Goal: Transaction & Acquisition: Purchase product/service

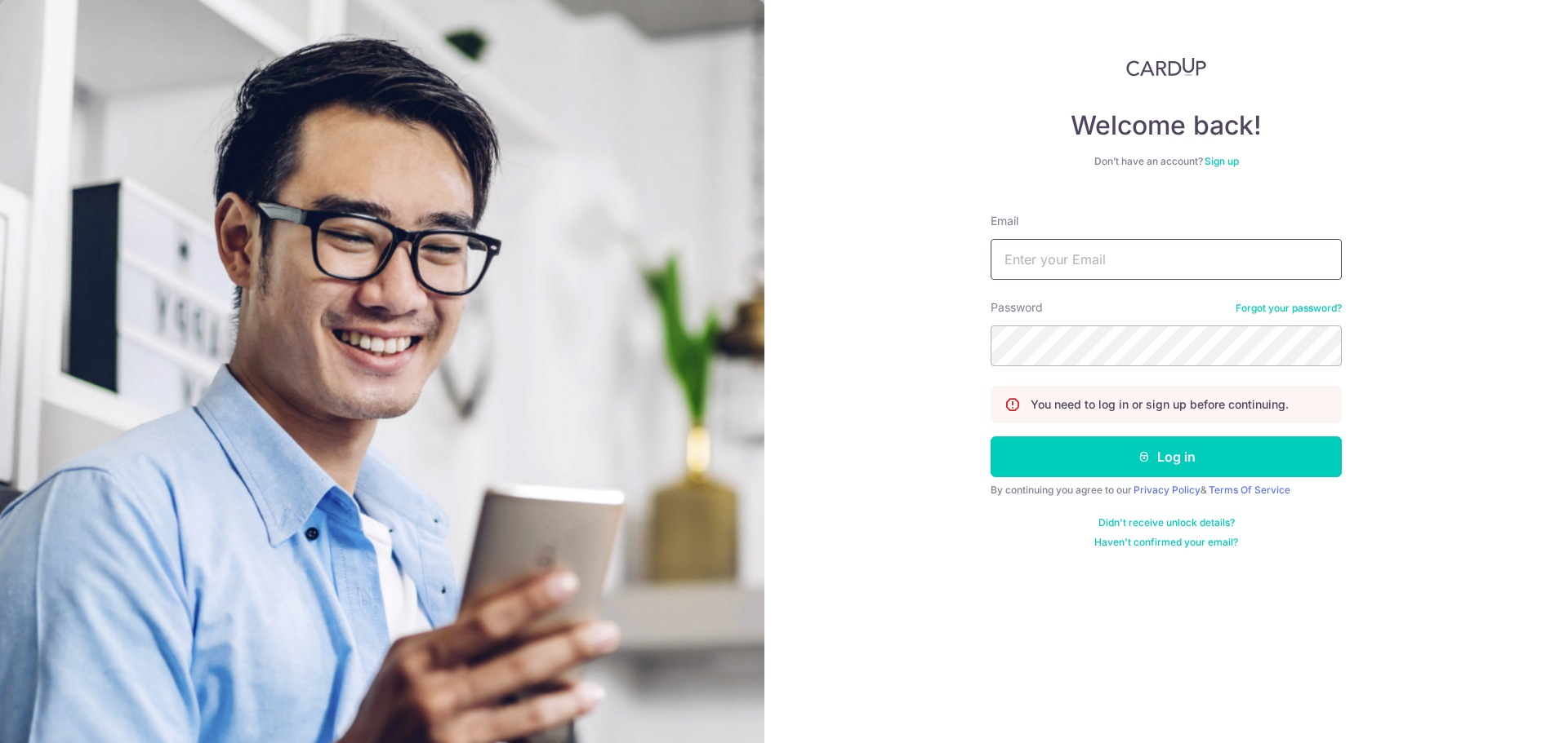
click at [1115, 263] on input "Email" at bounding box center [1166, 259] width 351 height 41
type input "gracetan0025@gmail.com"
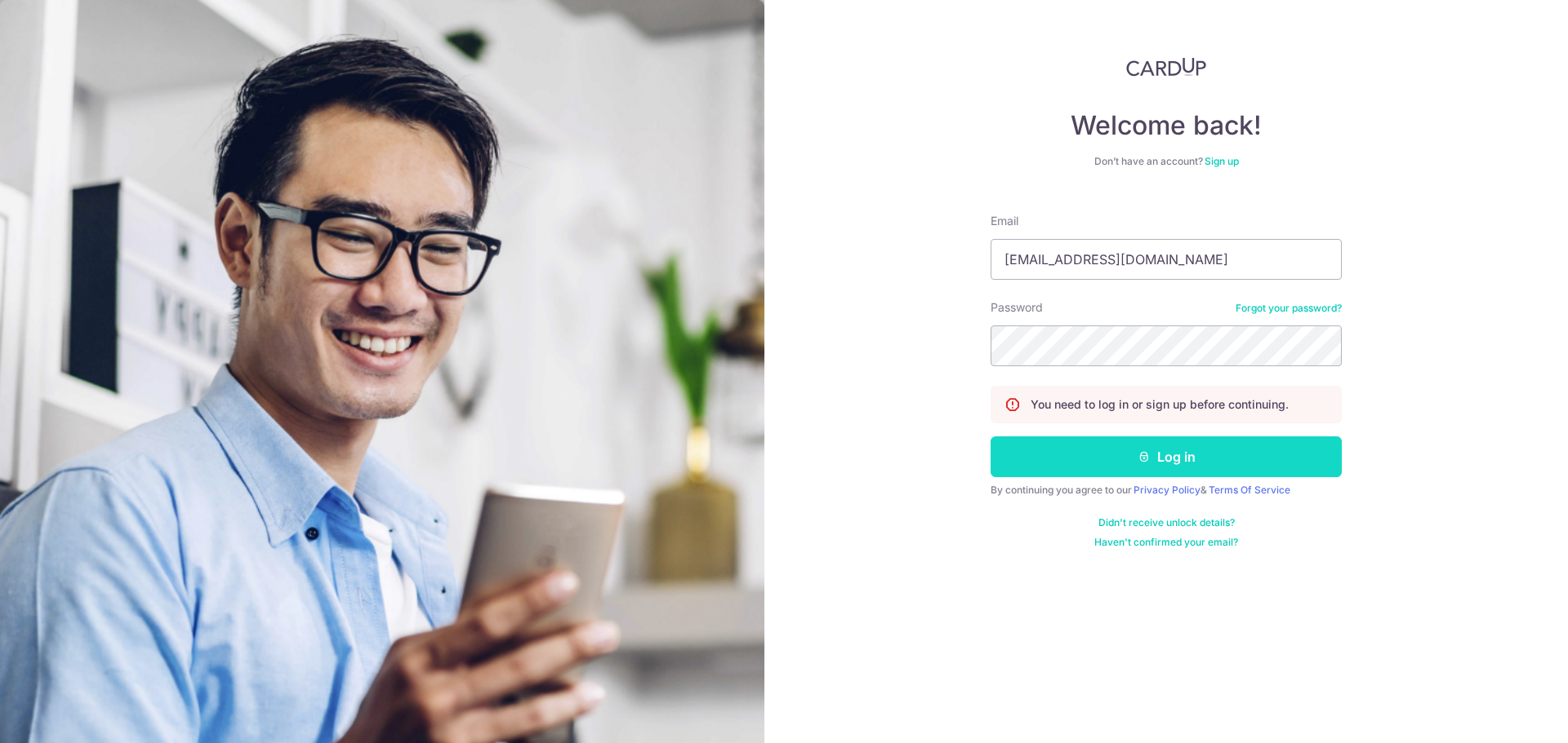
click at [1228, 470] on button "Log in" at bounding box center [1166, 456] width 351 height 41
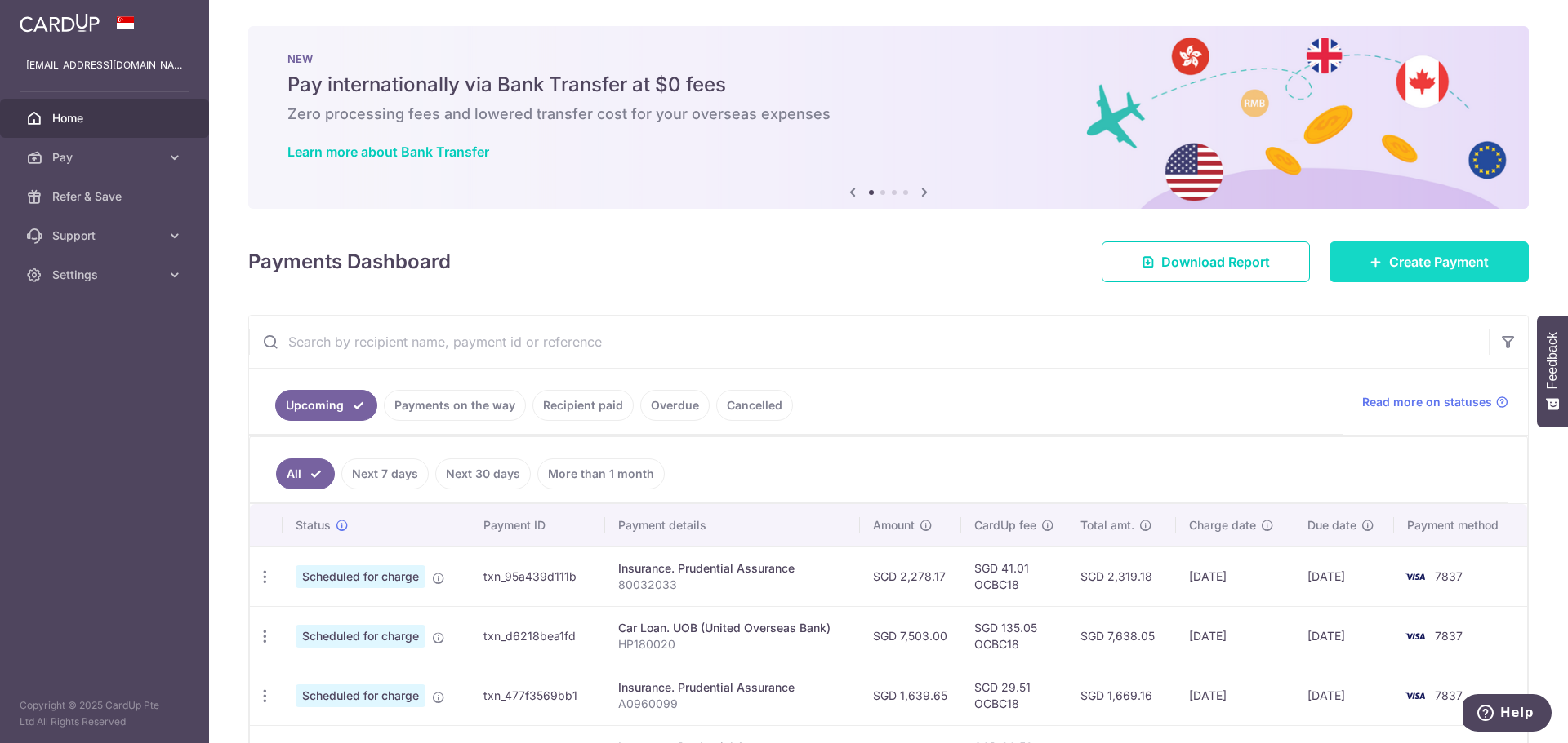
click at [1428, 266] on span "Create Payment" at bounding box center [1438, 262] width 100 height 20
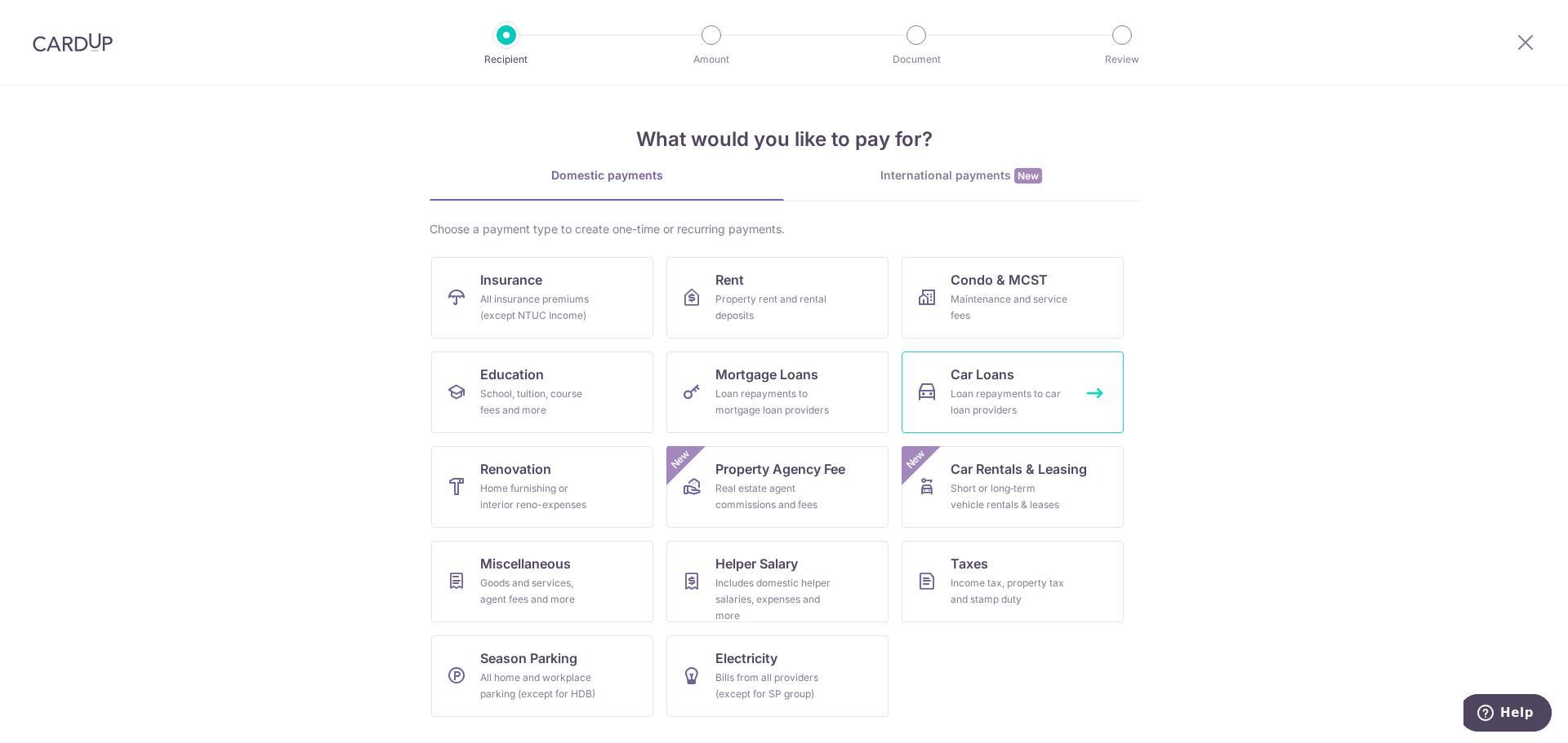
click at [1001, 389] on div "Loan repayments to car loan providers" at bounding box center [1009, 402] width 118 height 33
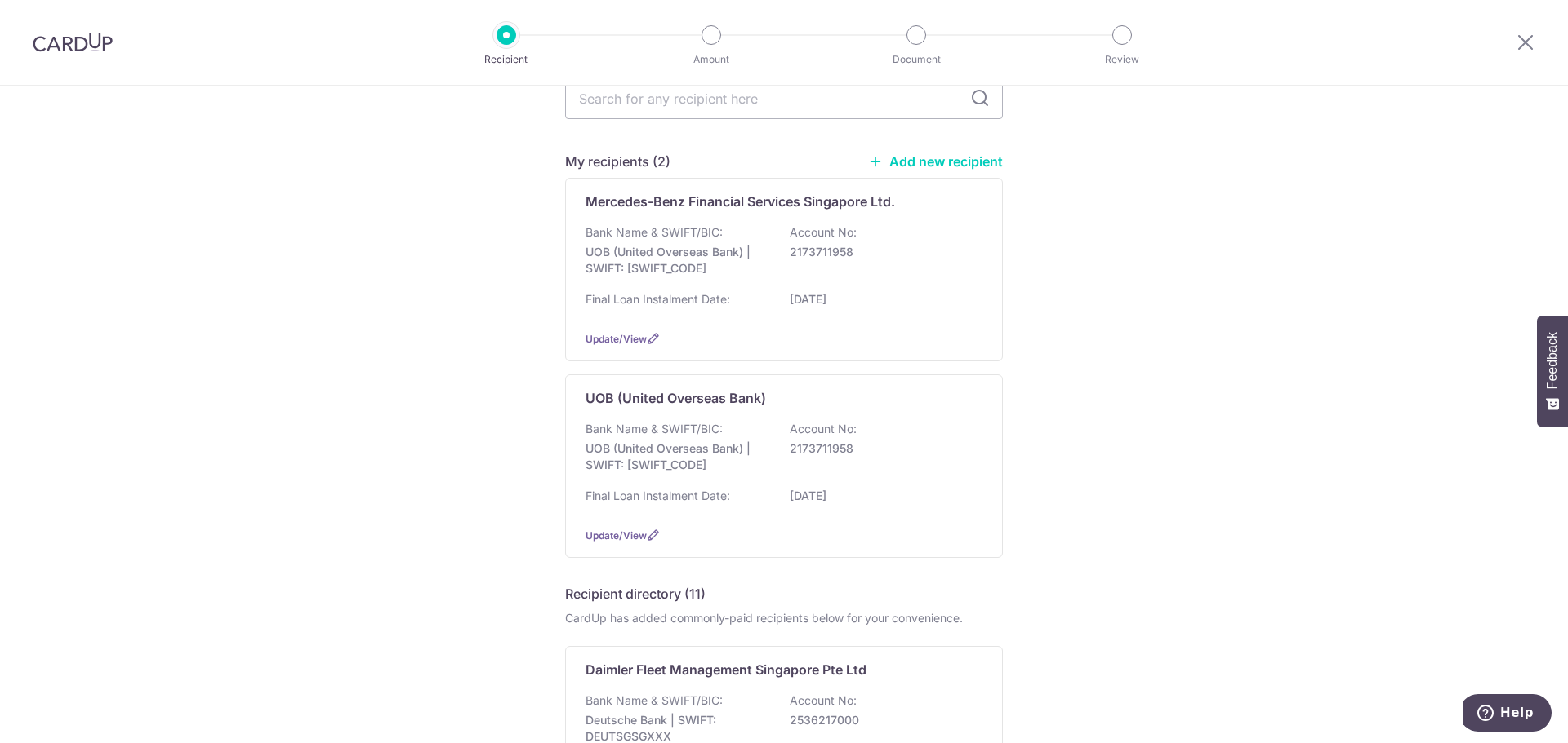
scroll to position [163, 0]
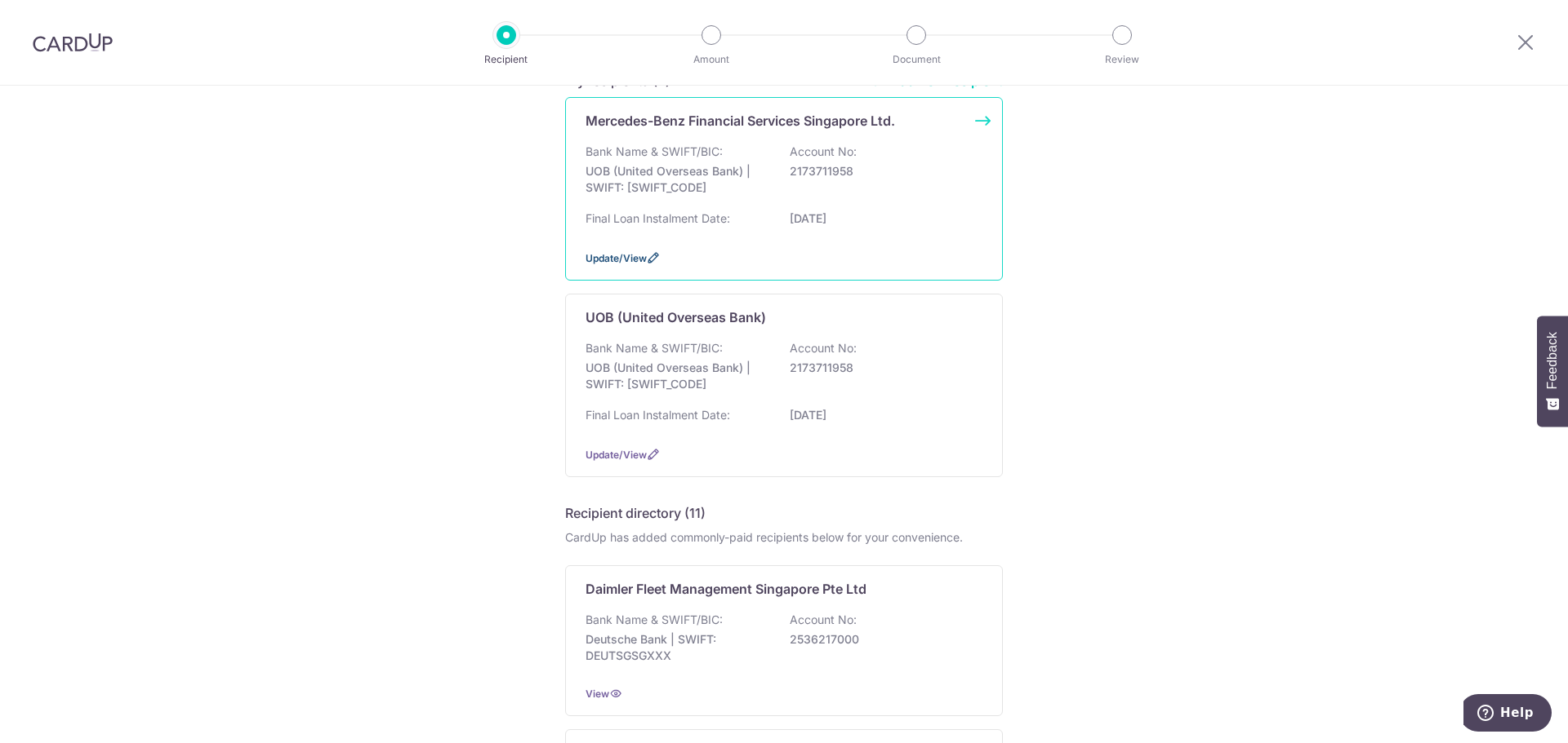
click at [609, 257] on span "Update/View" at bounding box center [616, 258] width 61 height 12
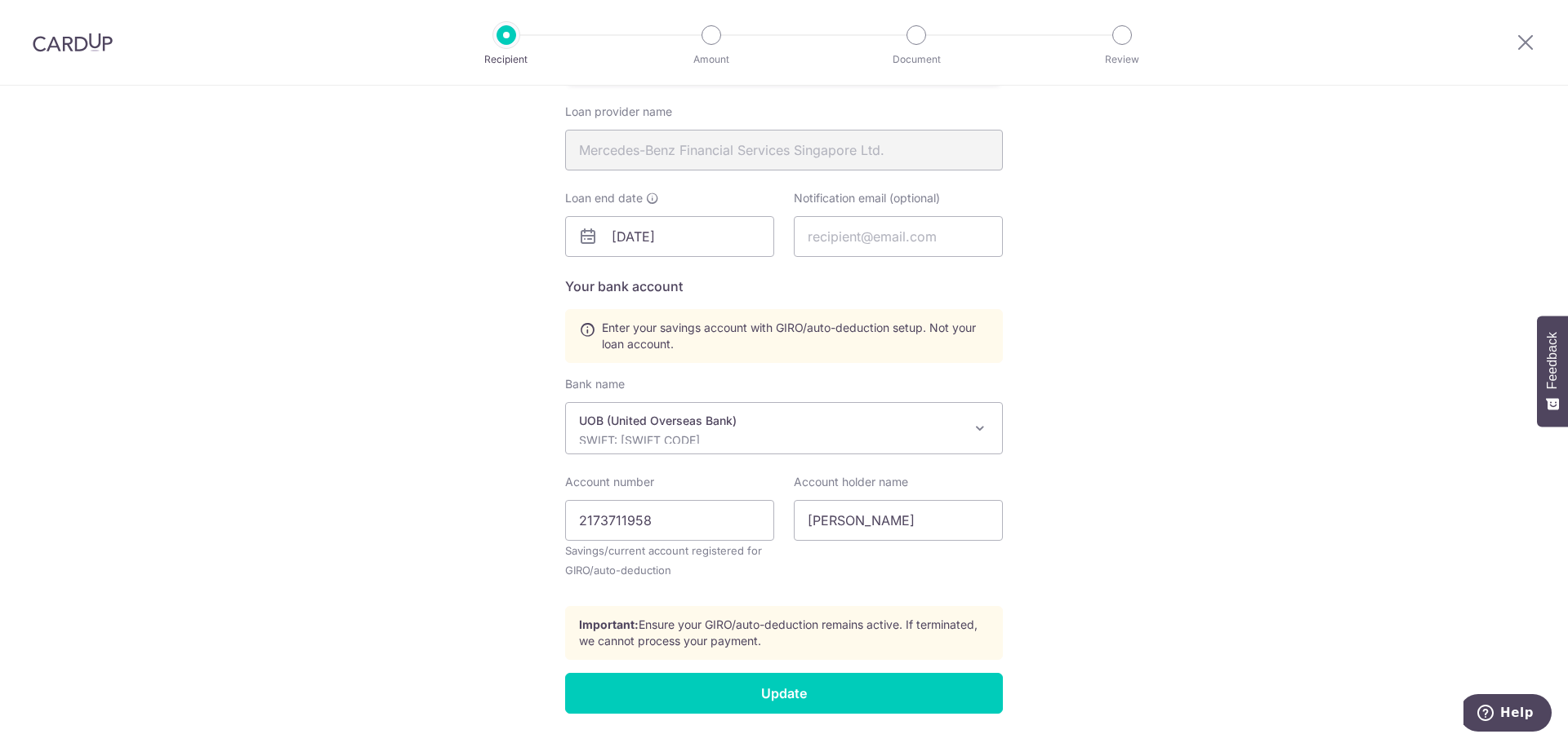
scroll to position [455, 0]
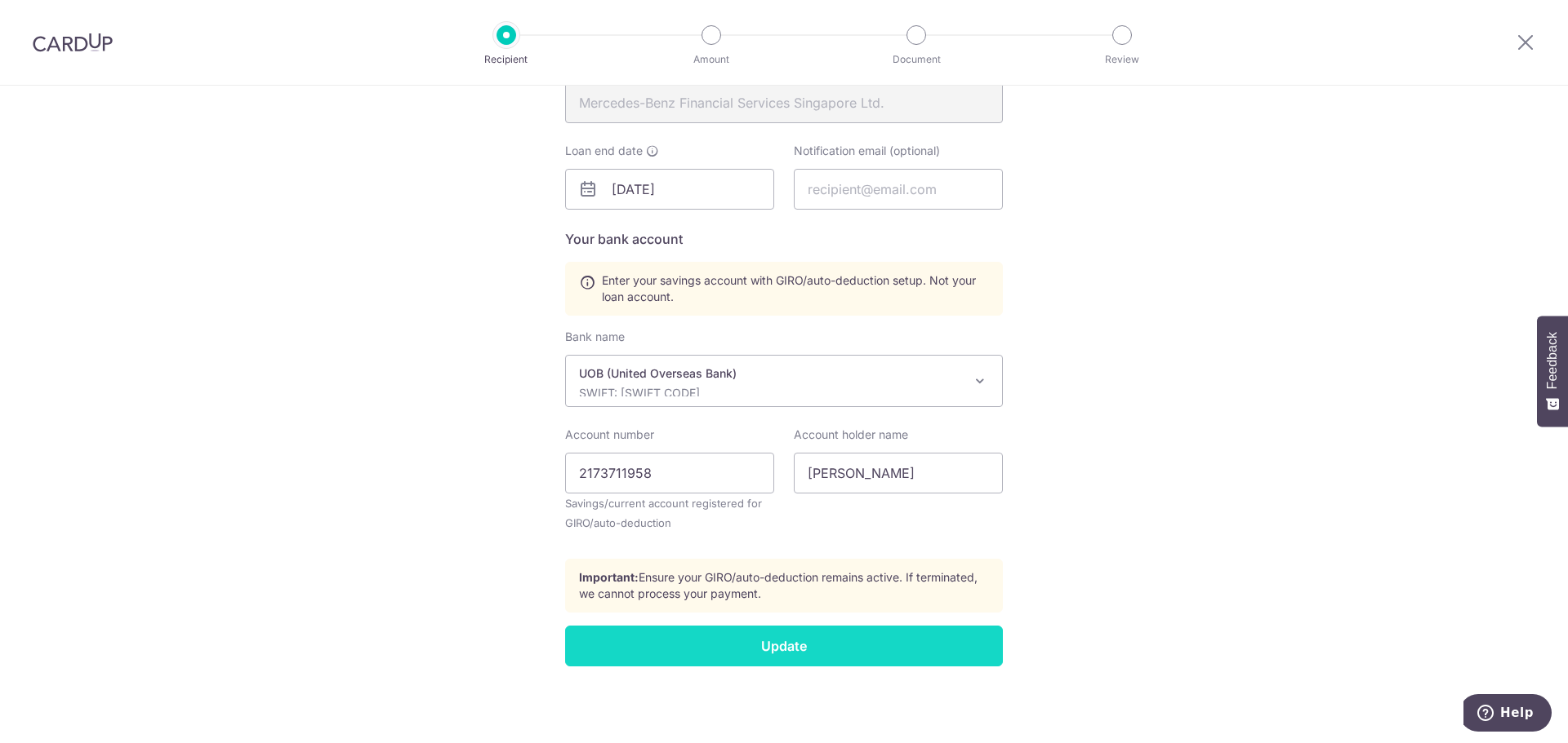
click at [791, 645] on input "Update" at bounding box center [784, 646] width 438 height 41
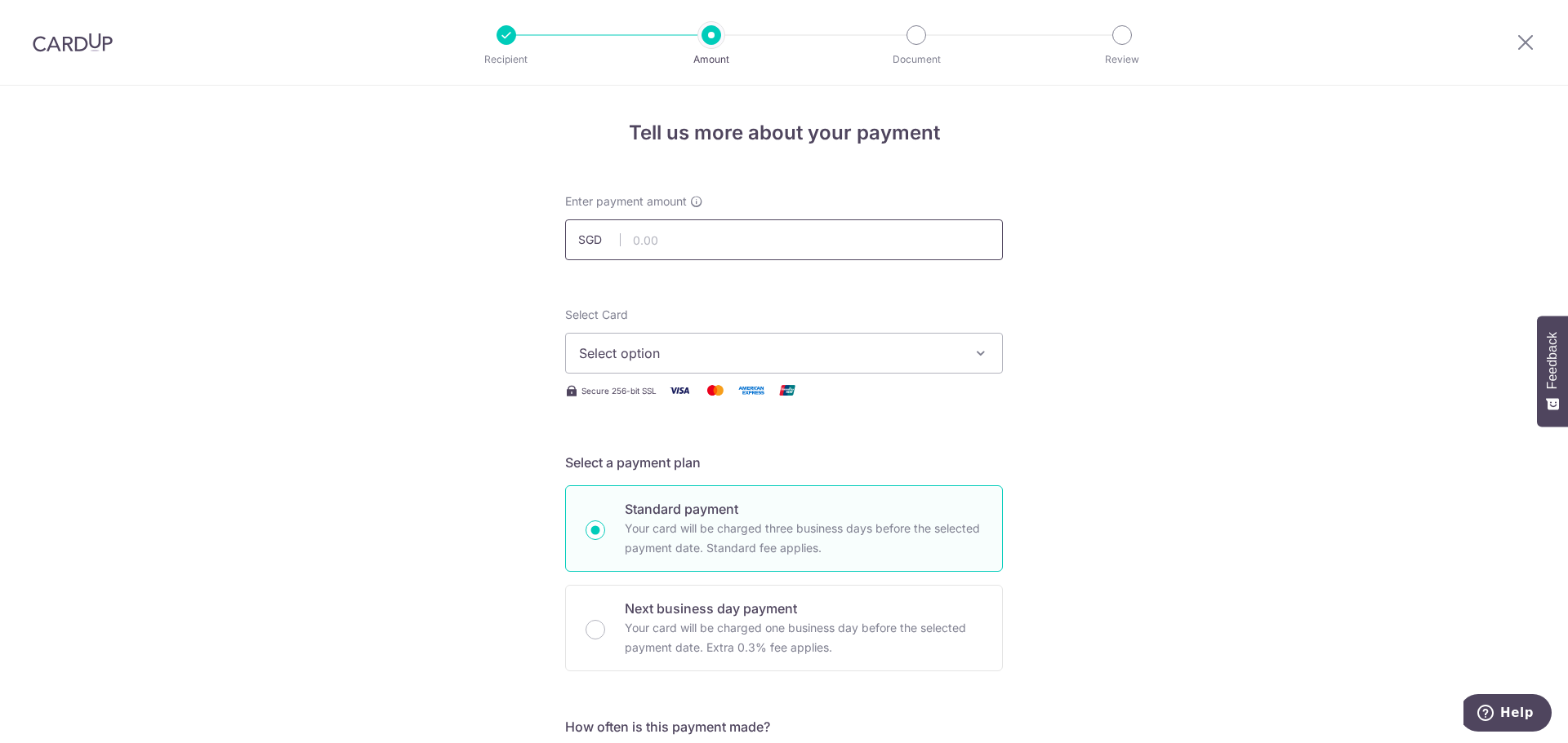
click at [692, 251] on input "text" at bounding box center [784, 239] width 438 height 41
type input "15,006.00"
click at [761, 347] on span "Select option" at bounding box center [769, 353] width 380 height 20
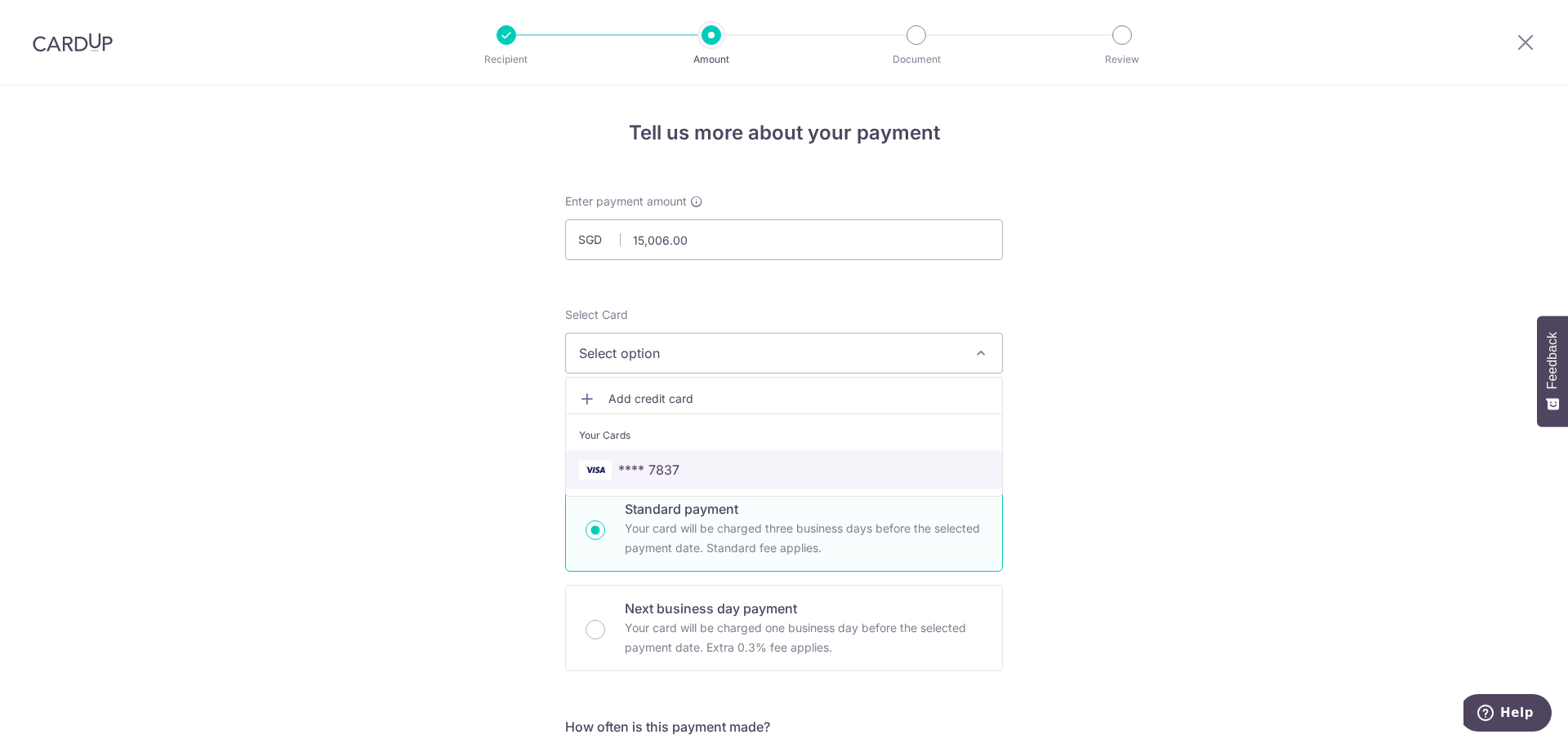
drag, startPoint x: 638, startPoint y: 473, endPoint x: 658, endPoint y: 471, distance: 20.1
click at [637, 473] on span "**** 7837" at bounding box center [648, 470] width 61 height 20
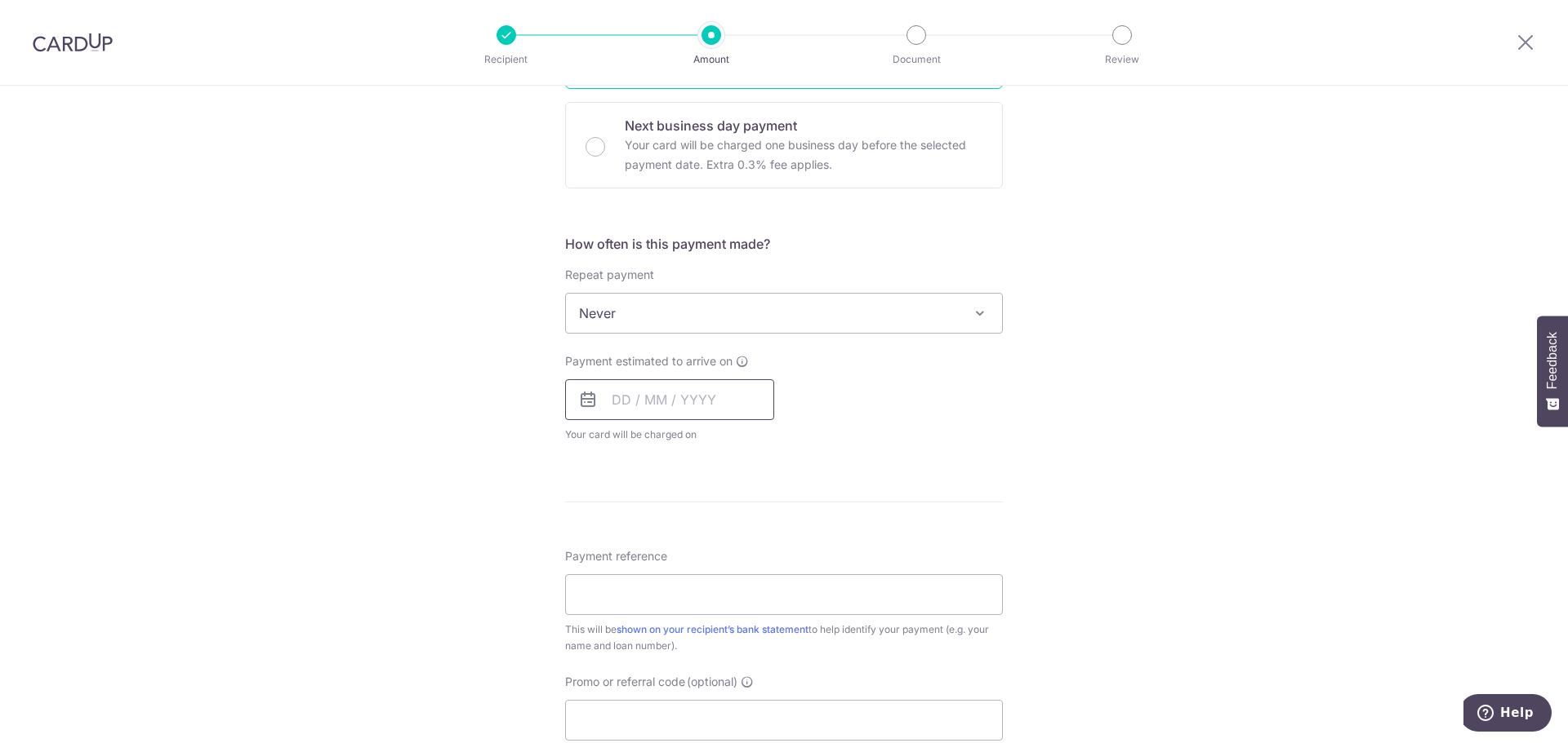
scroll to position [490, 0]
click at [623, 309] on span "Never" at bounding box center [784, 307] width 436 height 40
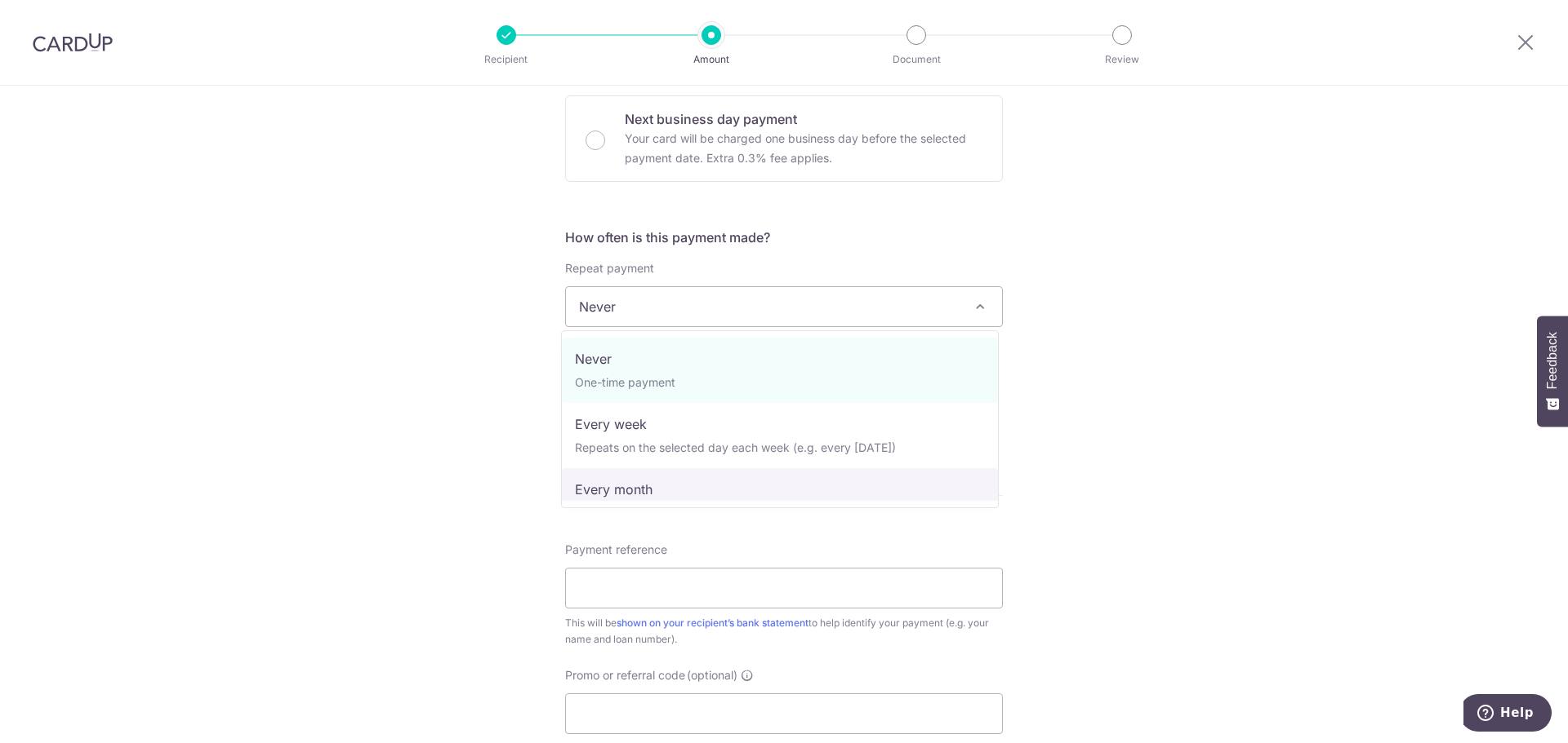
select select "3"
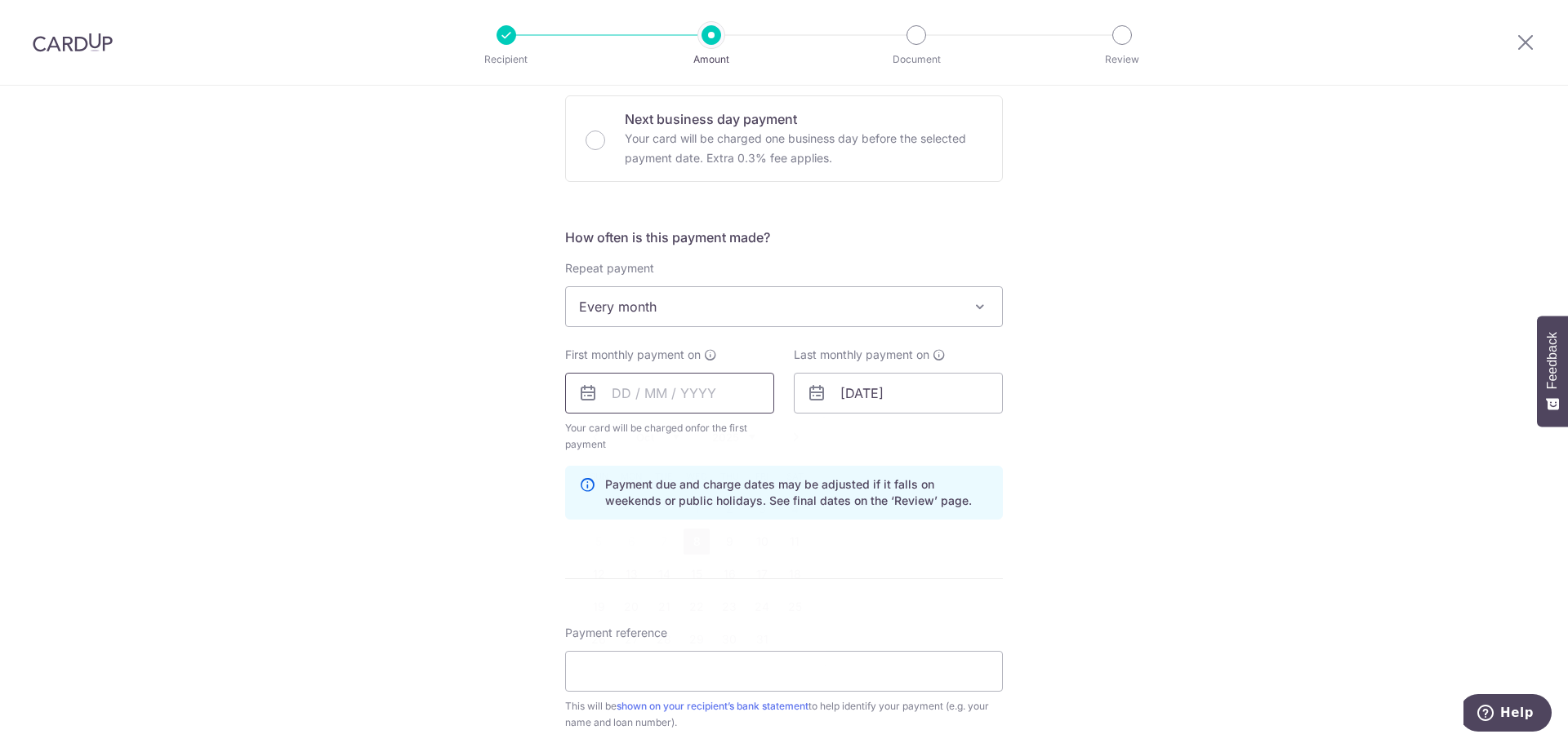
click at [624, 390] on input "text" at bounding box center [669, 393] width 209 height 41
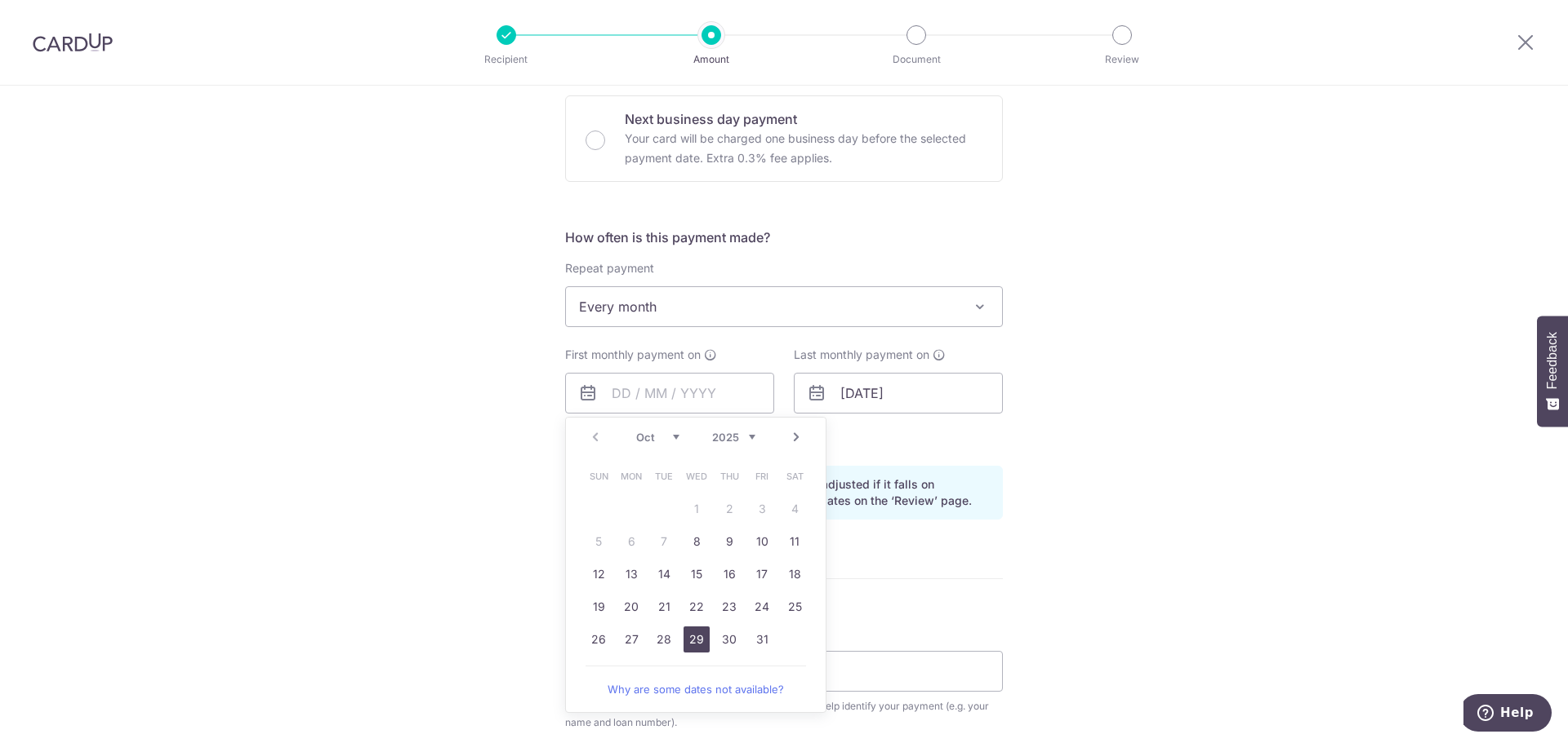
drag, startPoint x: 694, startPoint y: 640, endPoint x: 905, endPoint y: 645, distance: 211.1
click at [694, 640] on link "29" at bounding box center [696, 639] width 26 height 26
type input "29/10/2025"
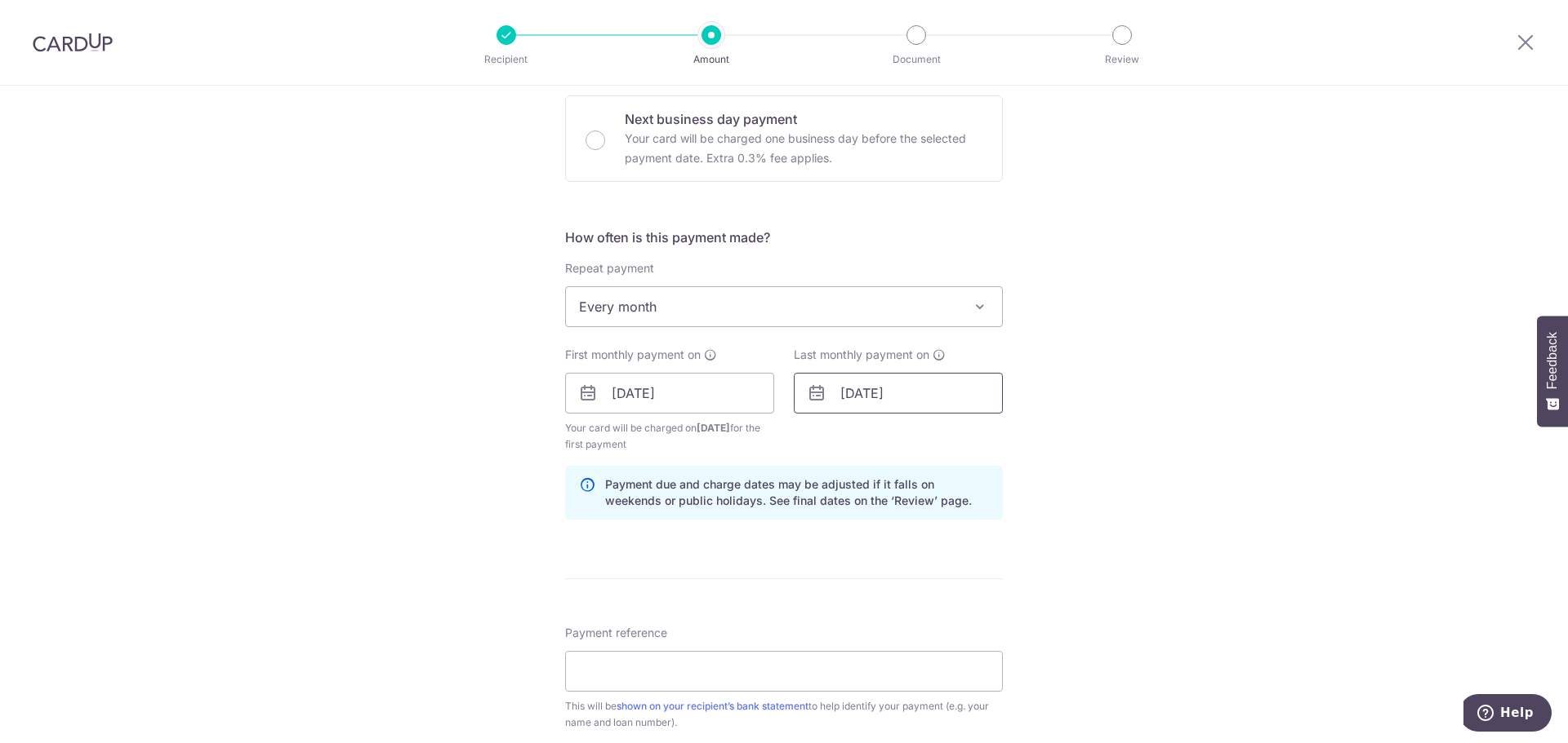
click at [956, 403] on input "02/06/2028" at bounding box center [898, 393] width 209 height 41
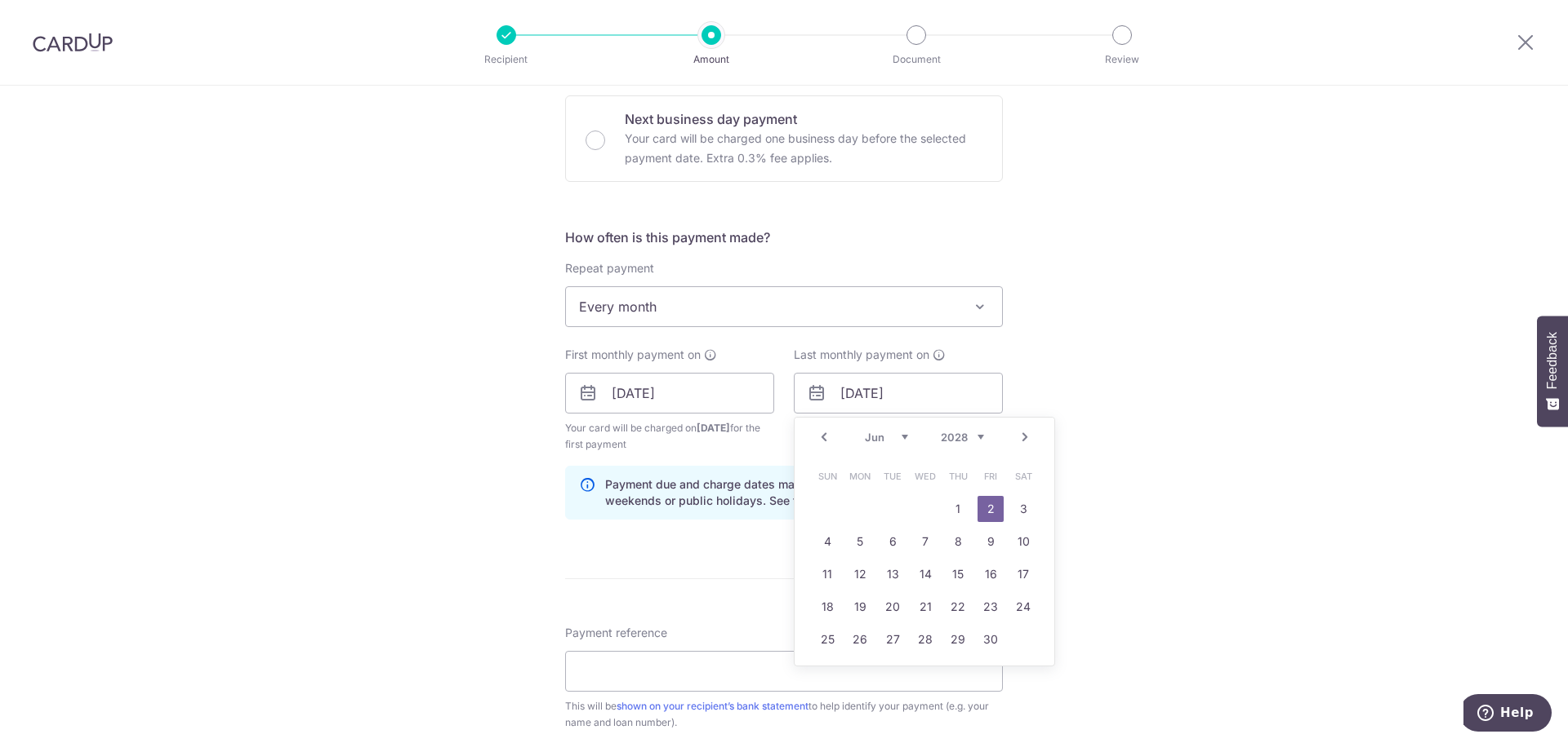
click at [819, 440] on link "Prev" at bounding box center [824, 437] width 20 height 20
click at [858, 637] on link "29" at bounding box center [859, 639] width 26 height 26
type input "29/05/2028"
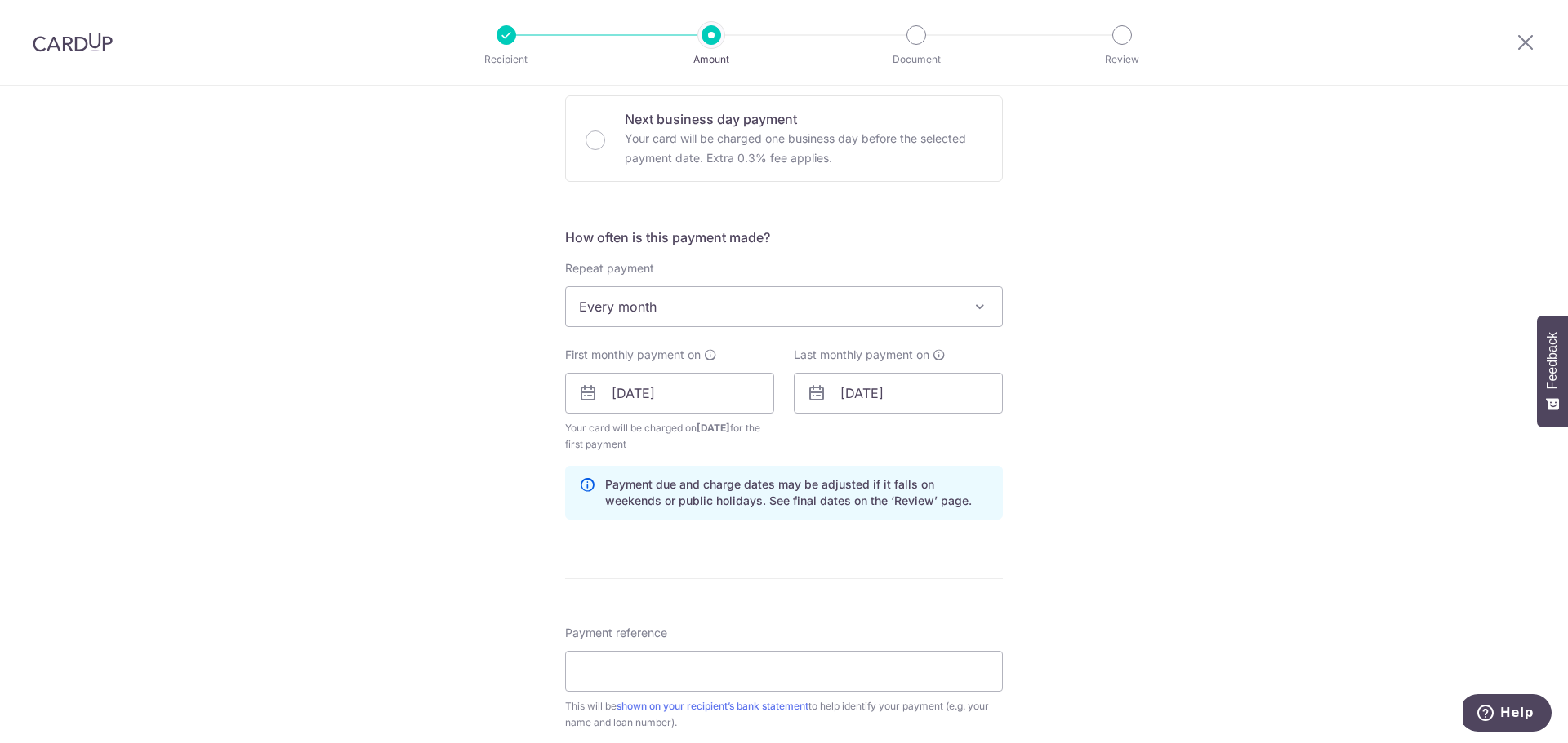
click at [1081, 560] on div "Tell us more about your payment Enter payment amount SGD 15,006.00 15006.00 Sel…" at bounding box center [784, 376] width 1568 height 1559
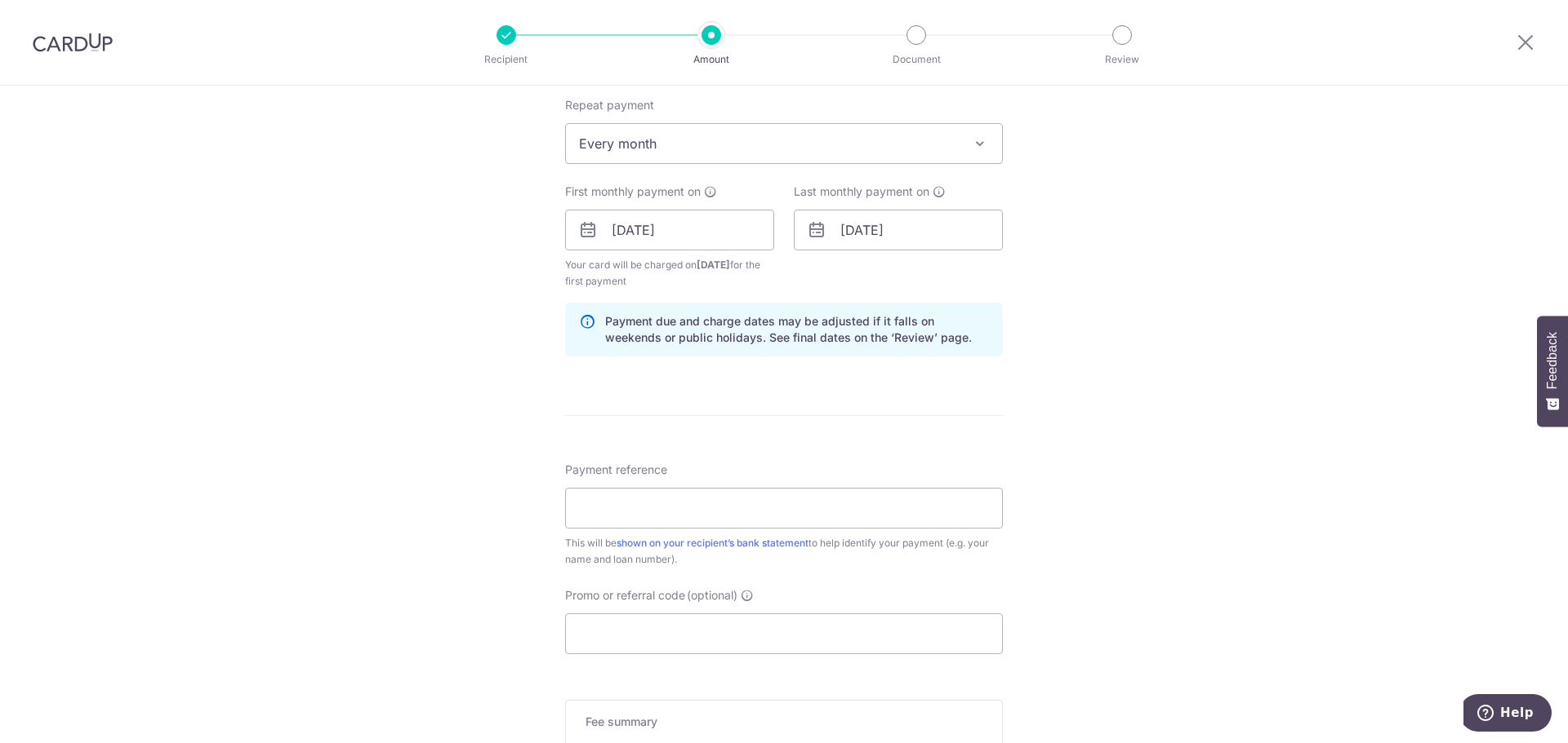
scroll to position [734, 0]
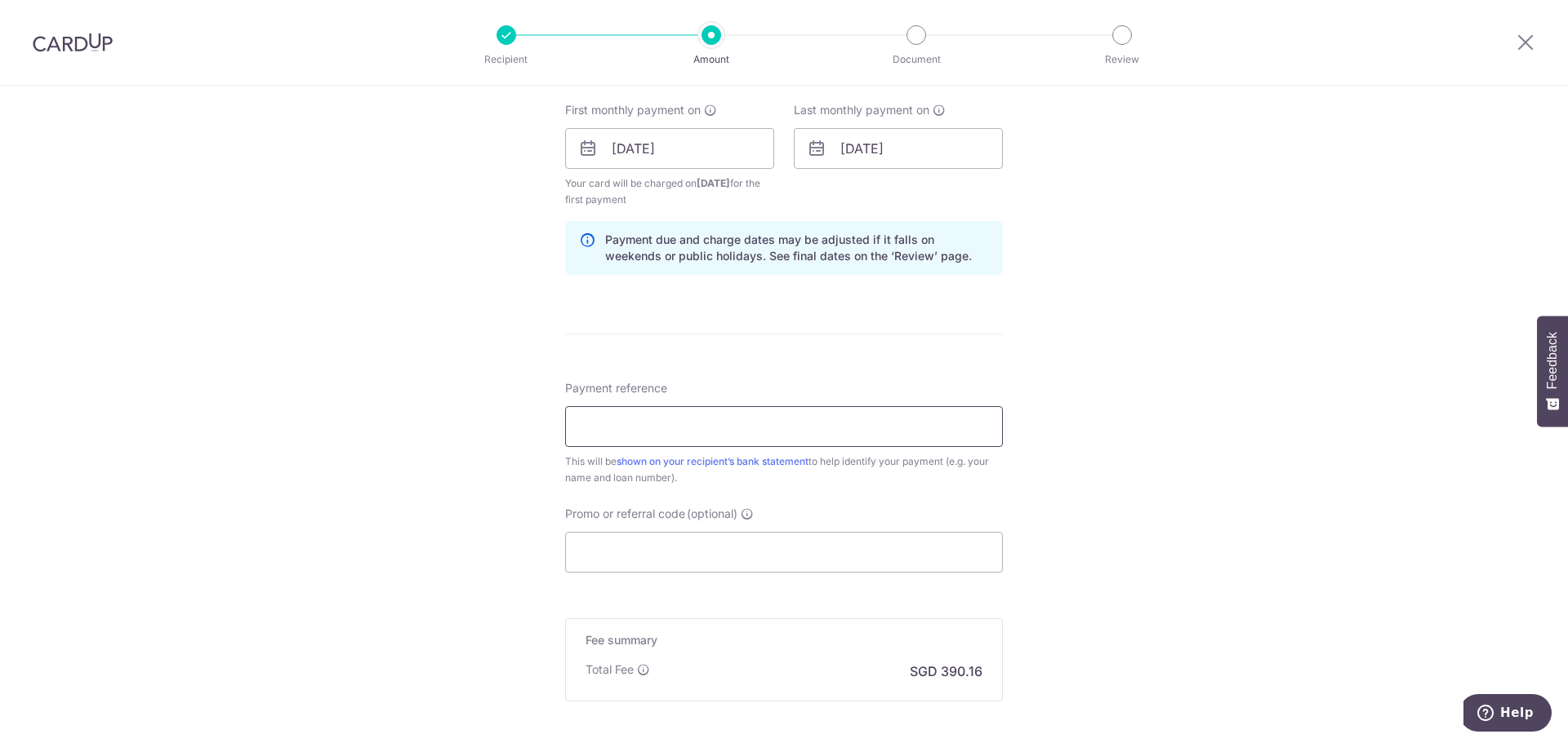
click at [696, 417] on input "Payment reference" at bounding box center [784, 426] width 438 height 41
paste input "HP181720"
type input "HP181720"
click at [610, 553] on input "Promo or referral code (optional)" at bounding box center [784, 552] width 438 height 41
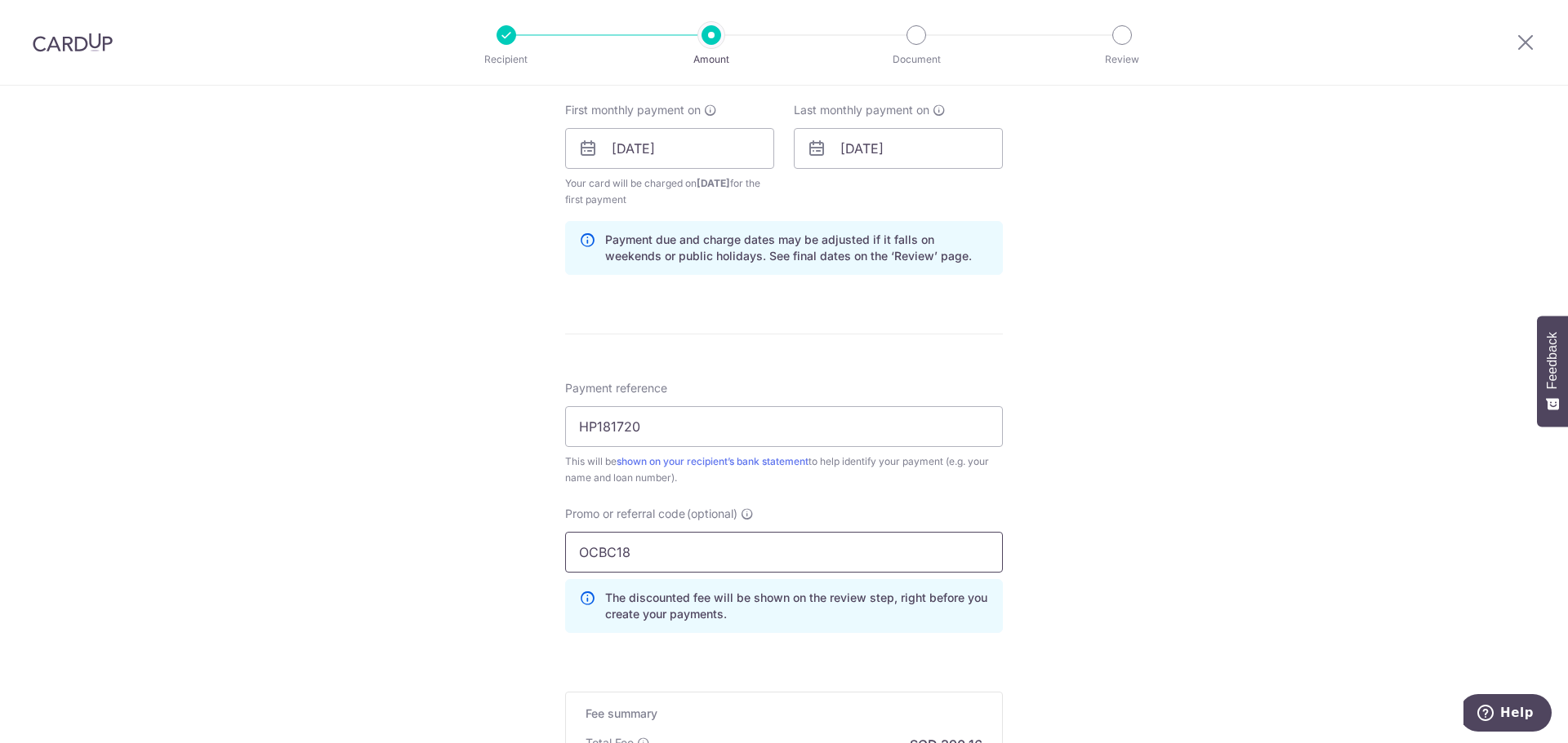
type input "OCBC18"
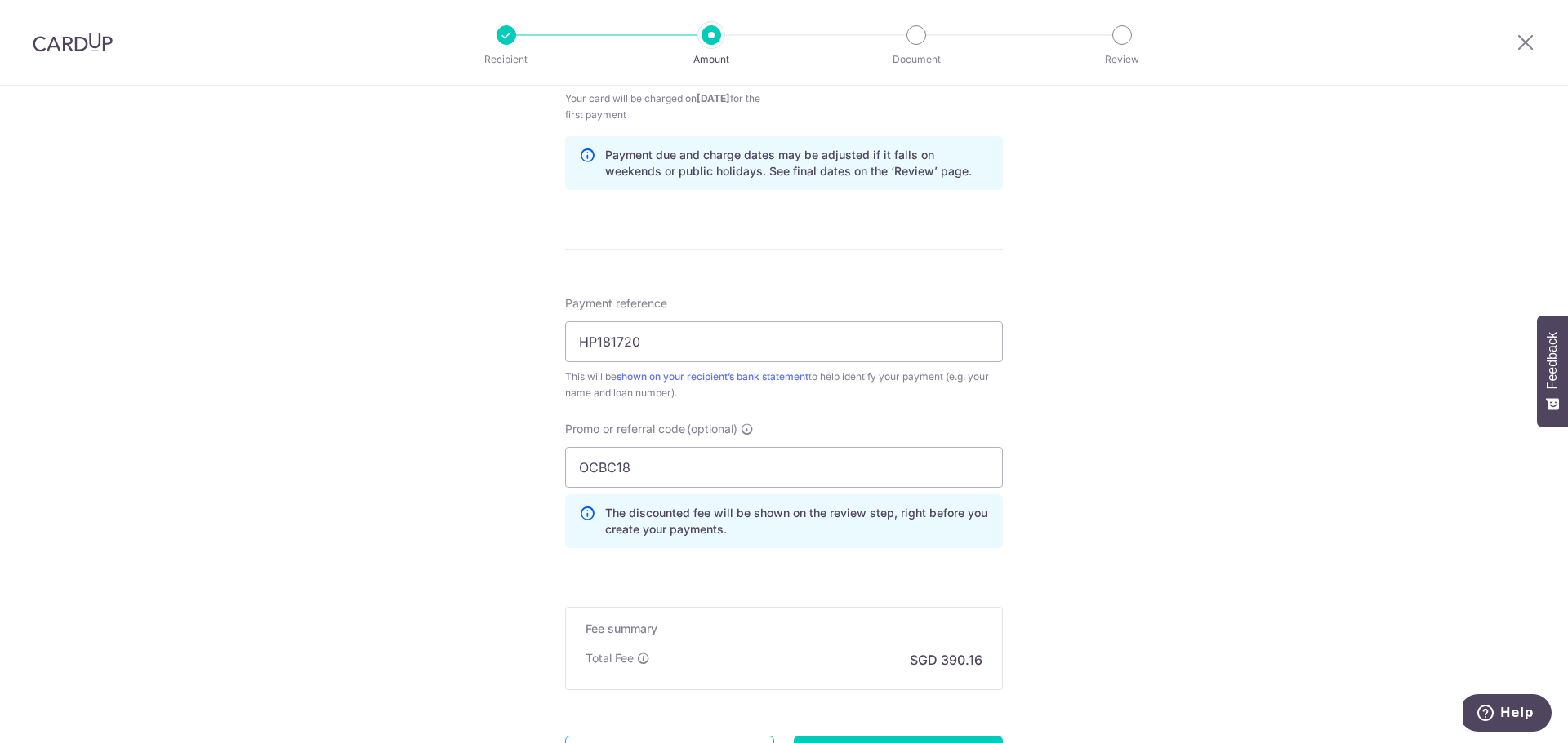
scroll to position [975, 0]
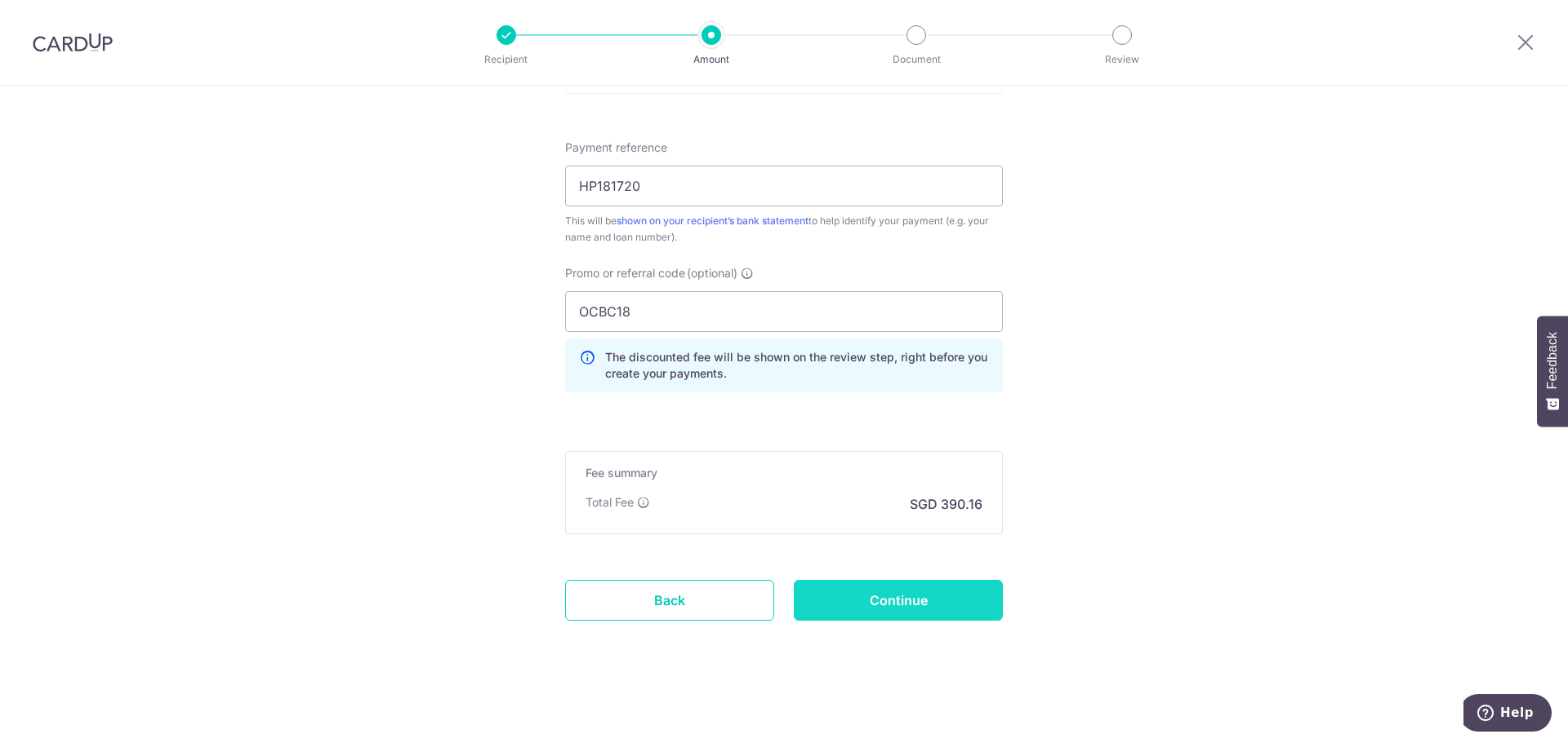
click at [925, 610] on input "Continue" at bounding box center [898, 600] width 209 height 41
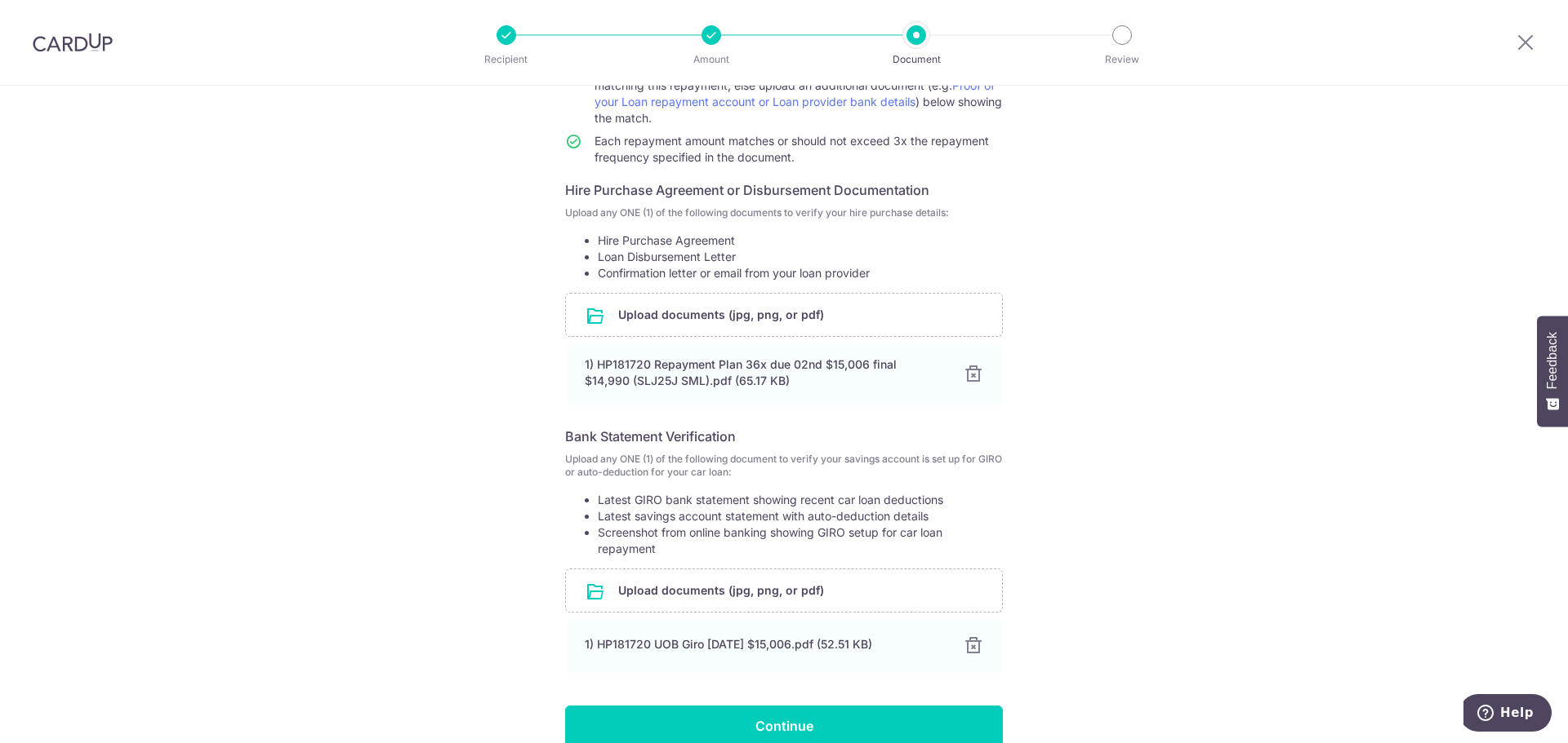
scroll to position [312, 0]
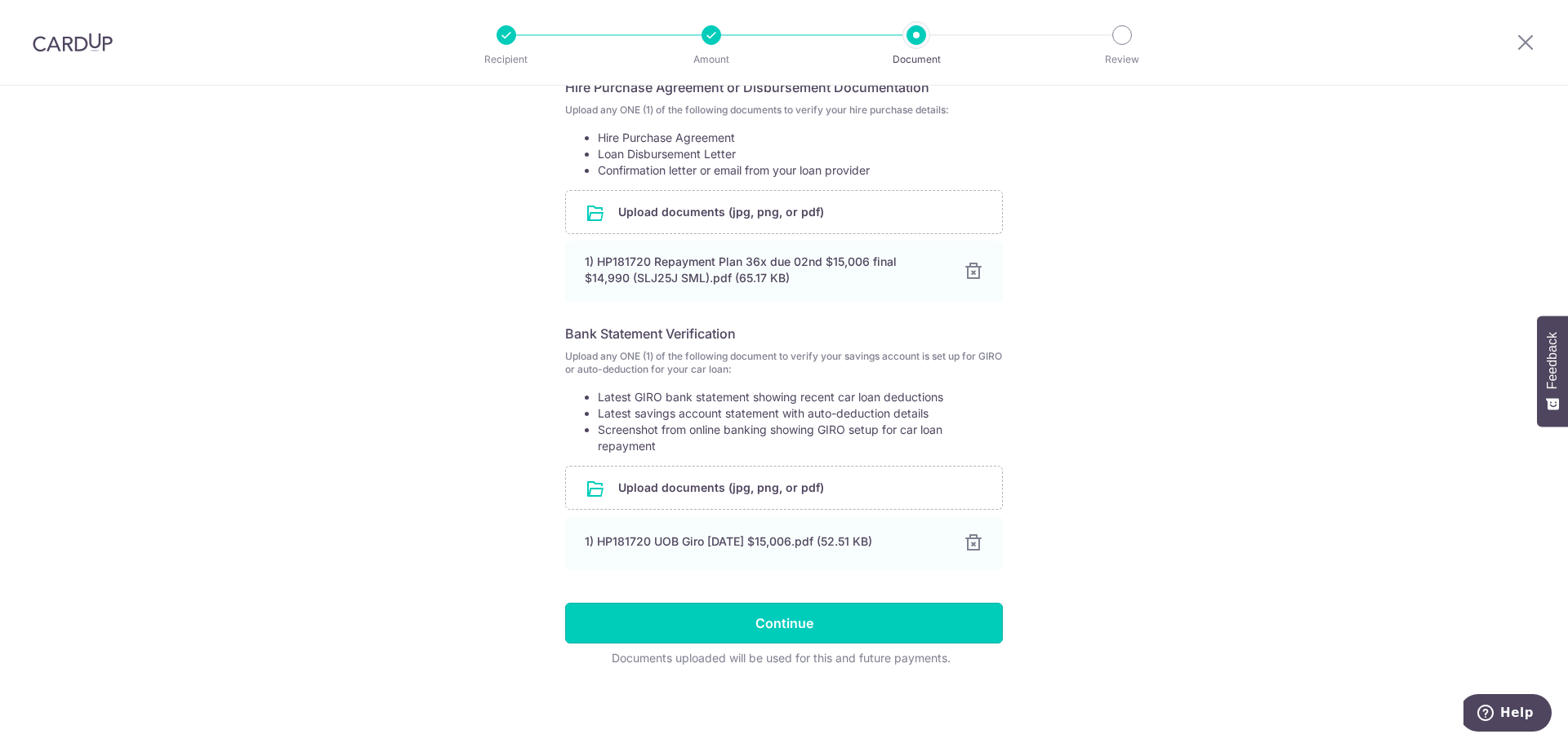
click at [836, 612] on input "Continue" at bounding box center [784, 623] width 438 height 41
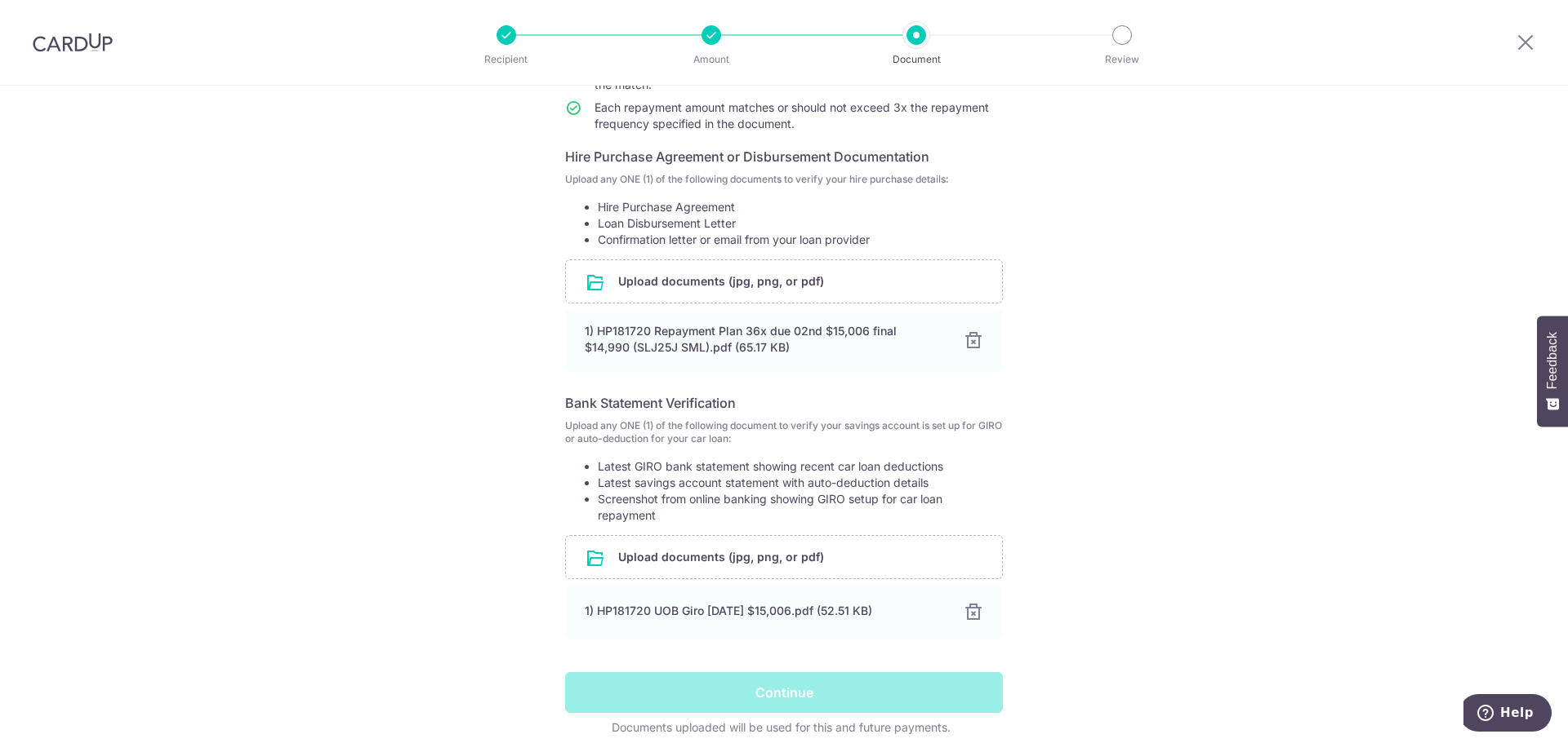
scroll to position [100, 0]
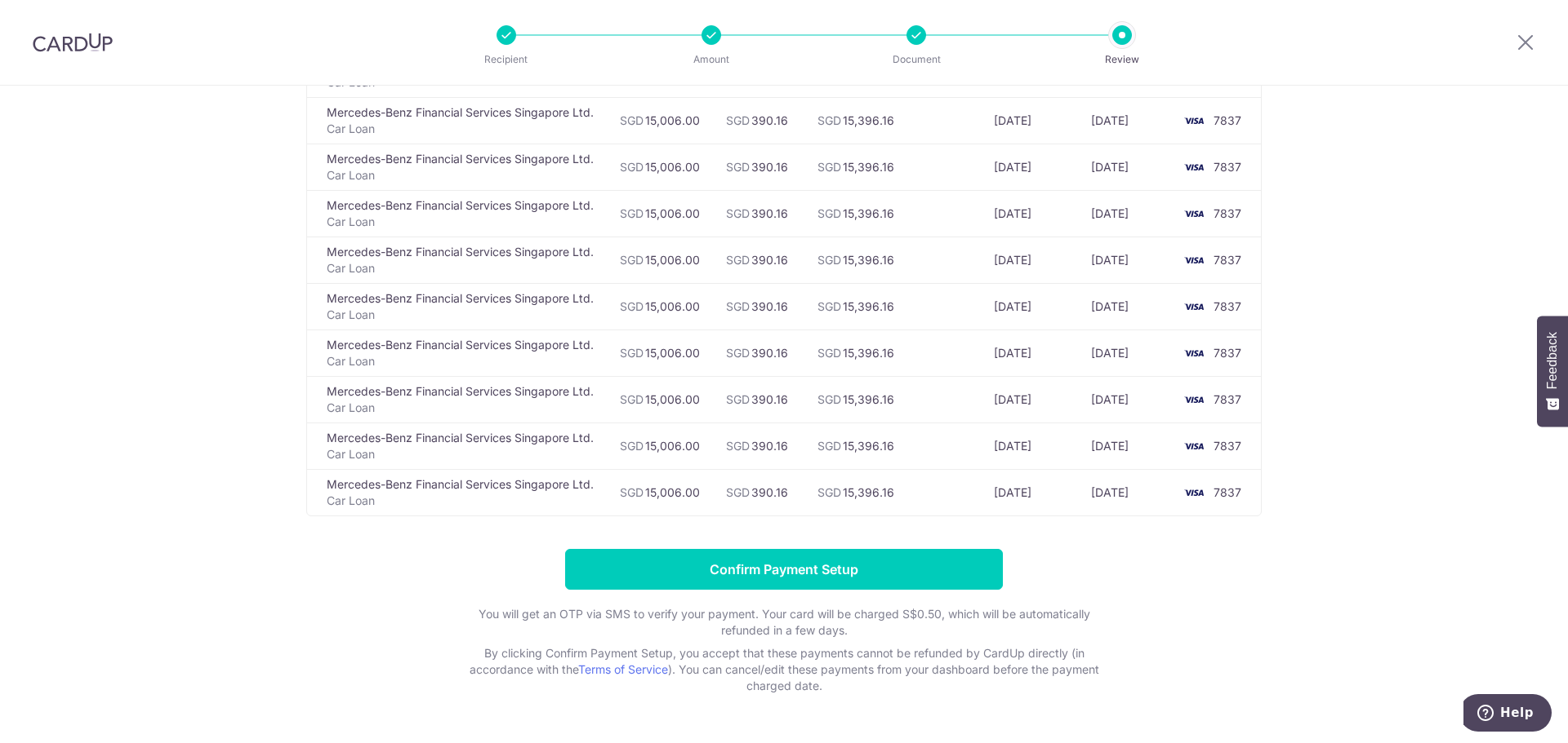
scroll to position [1289, 0]
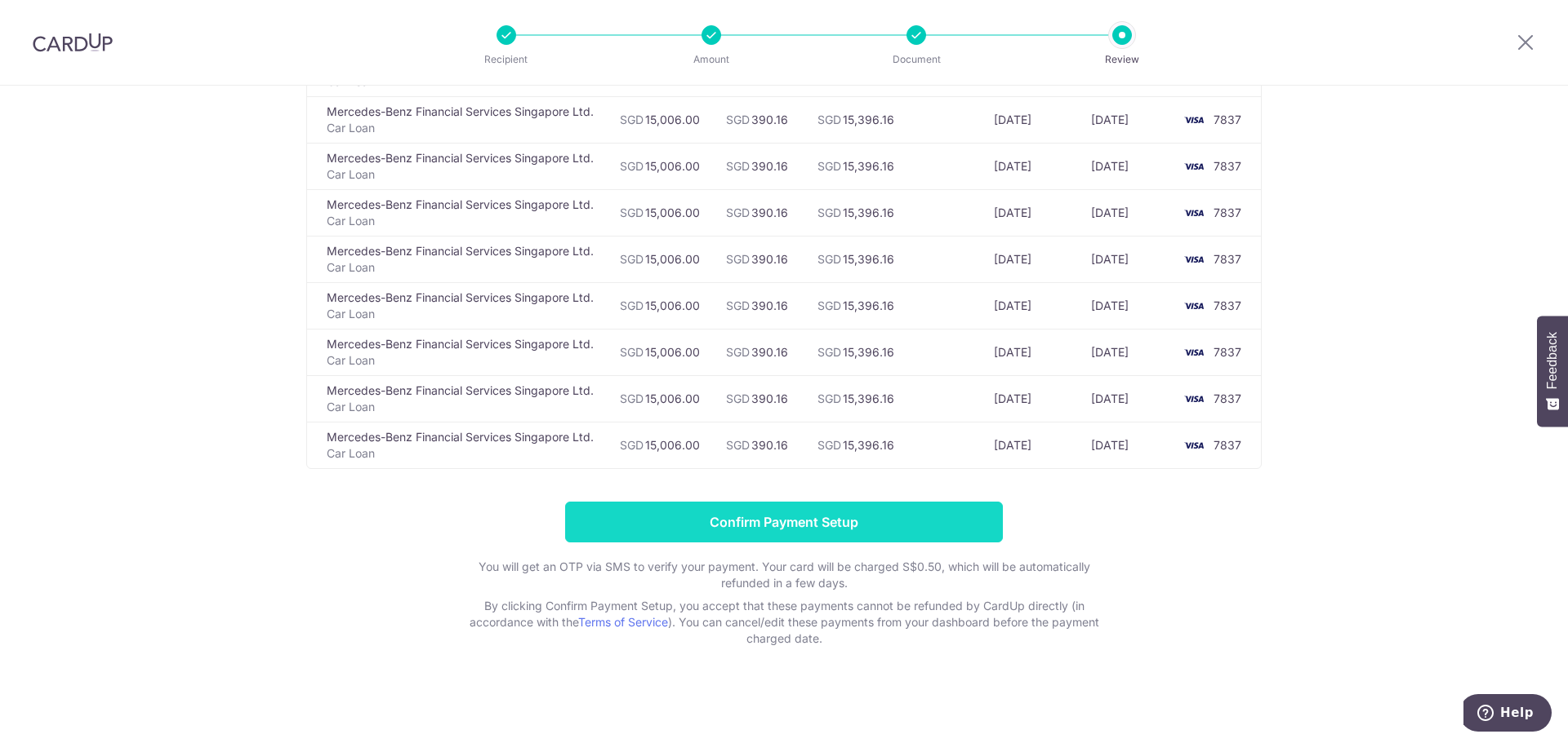
click at [775, 518] on input "Confirm Payment Setup" at bounding box center [784, 521] width 438 height 41
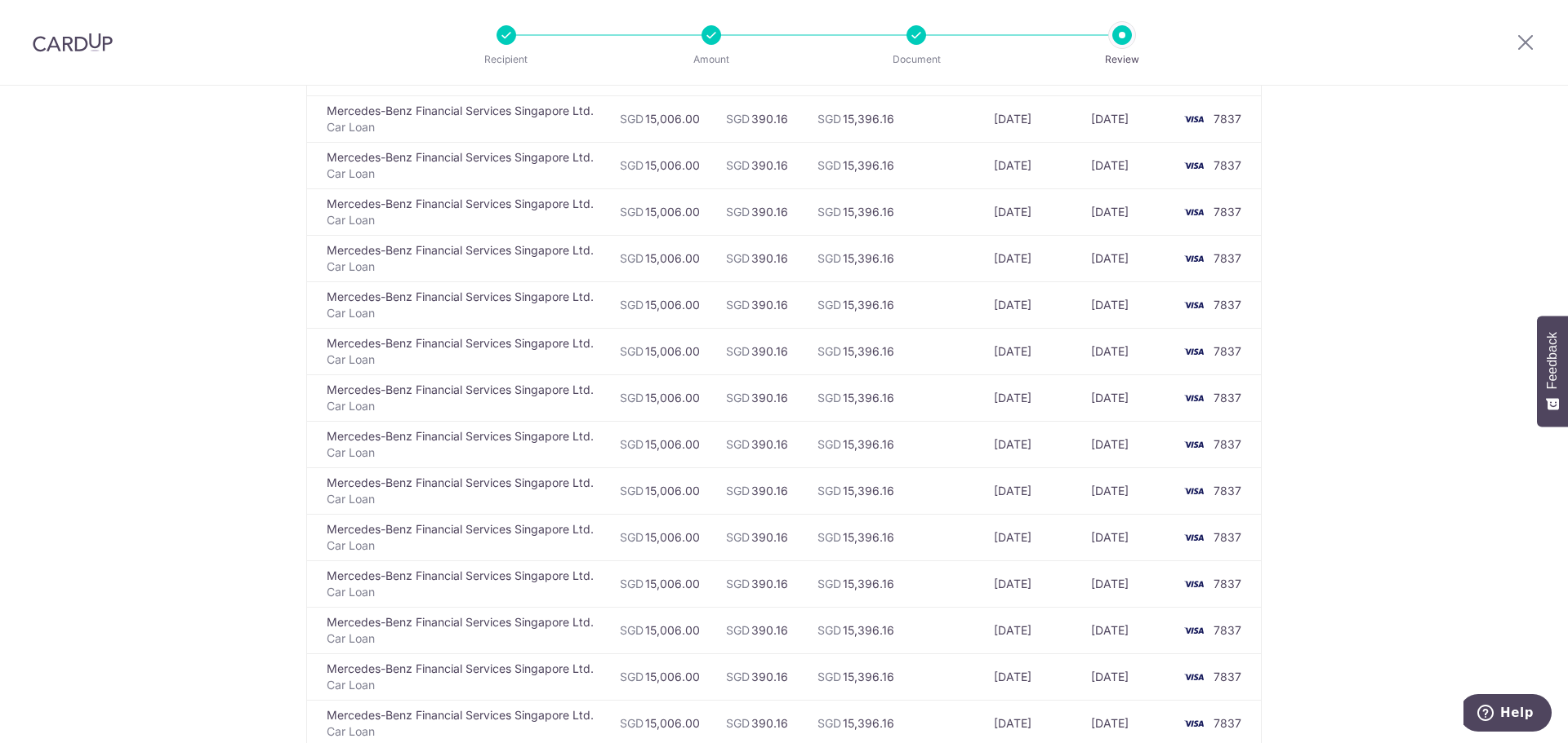
scroll to position [489, 0]
